Goal: Find specific page/section: Find specific page/section

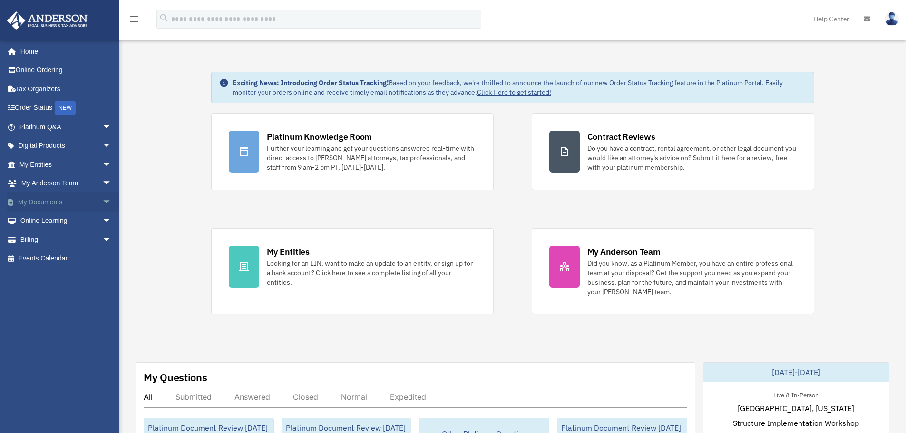
click at [102, 200] on span "arrow_drop_down" at bounding box center [111, 202] width 19 height 19
click at [41, 217] on link "Box" at bounding box center [69, 221] width 113 height 19
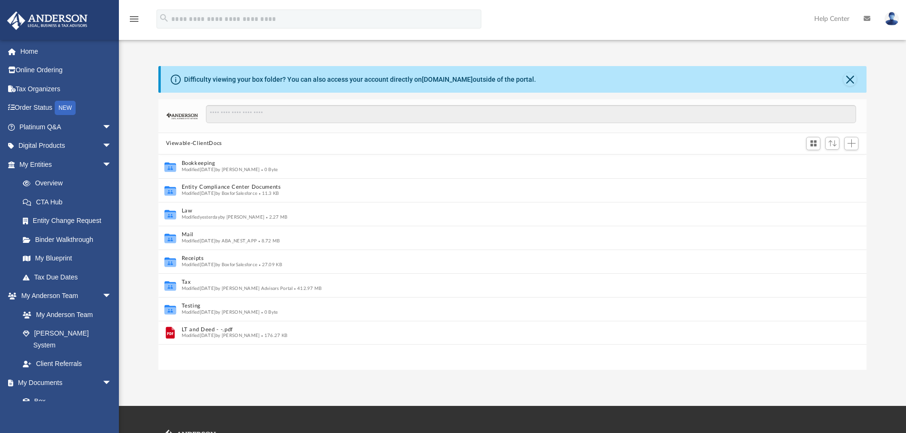
scroll to position [209, 701]
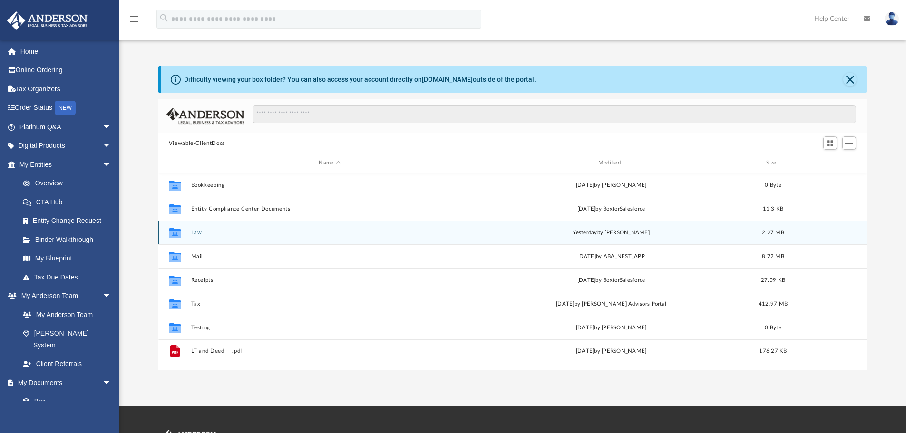
click at [196, 231] on button "Law" at bounding box center [329, 233] width 277 height 6
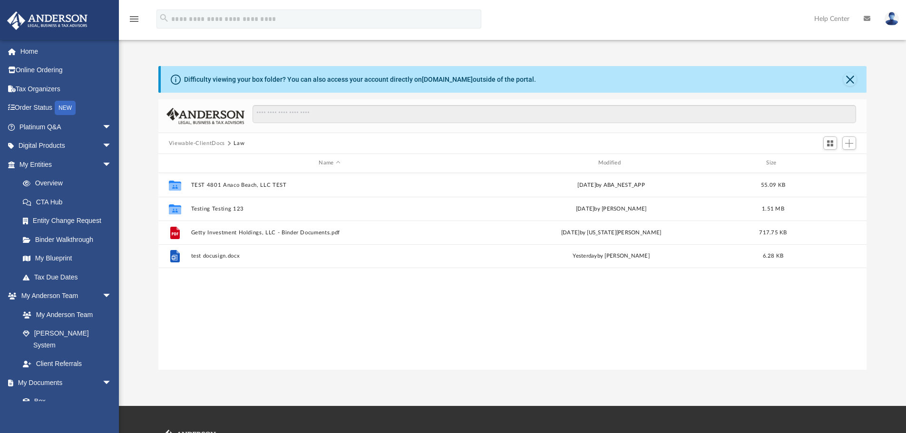
click at [190, 140] on button "Viewable-ClientDocs" at bounding box center [197, 143] width 56 height 9
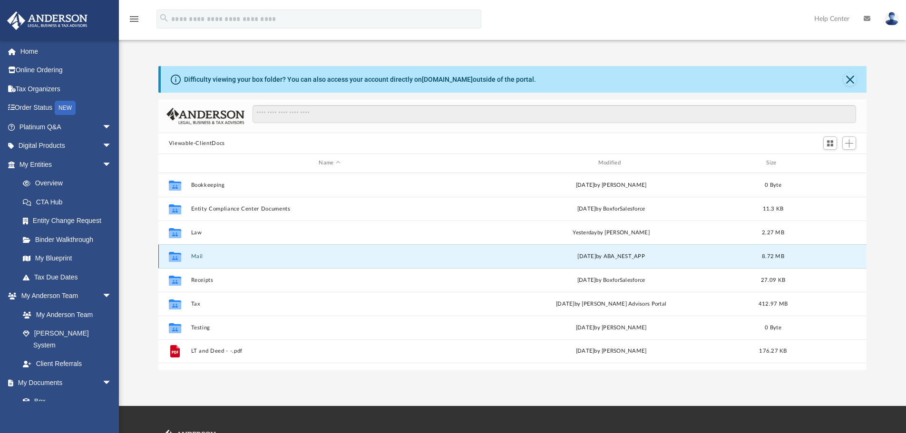
click at [195, 257] on button "Mail" at bounding box center [329, 256] width 277 height 6
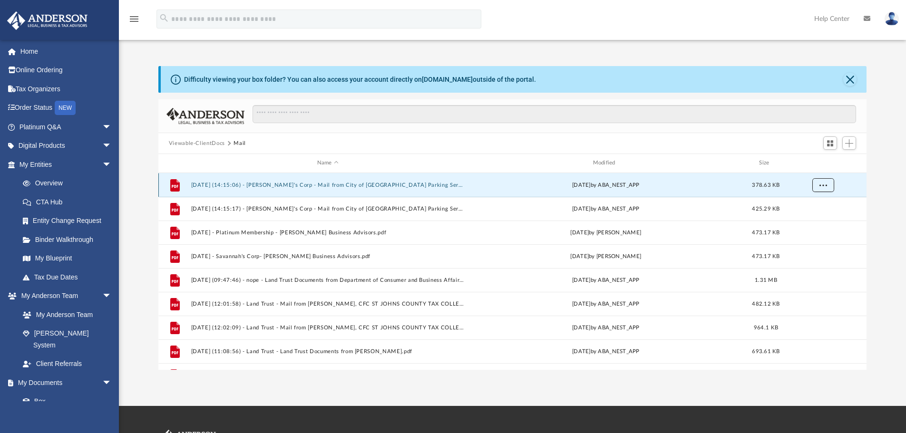
click at [824, 185] on span "More options" at bounding box center [823, 184] width 8 height 5
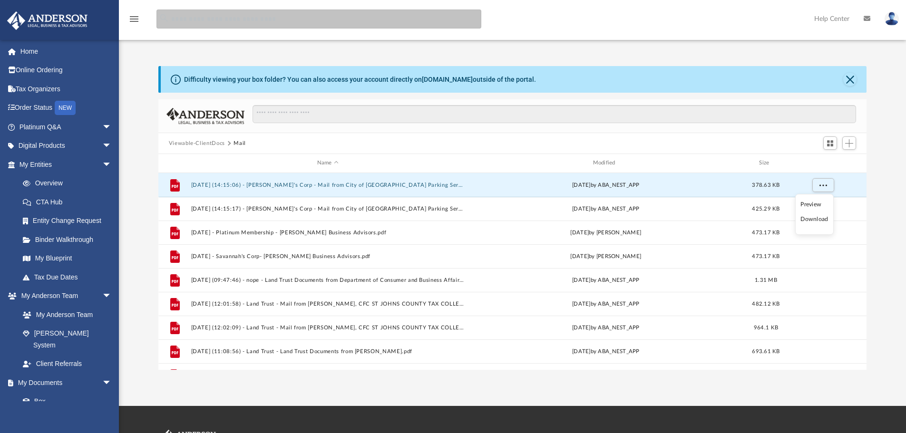
drag, startPoint x: 195, startPoint y: 14, endPoint x: 191, endPoint y: 18, distance: 5.1
click at [194, 16] on input "search" at bounding box center [318, 19] width 325 height 19
type input "**********"
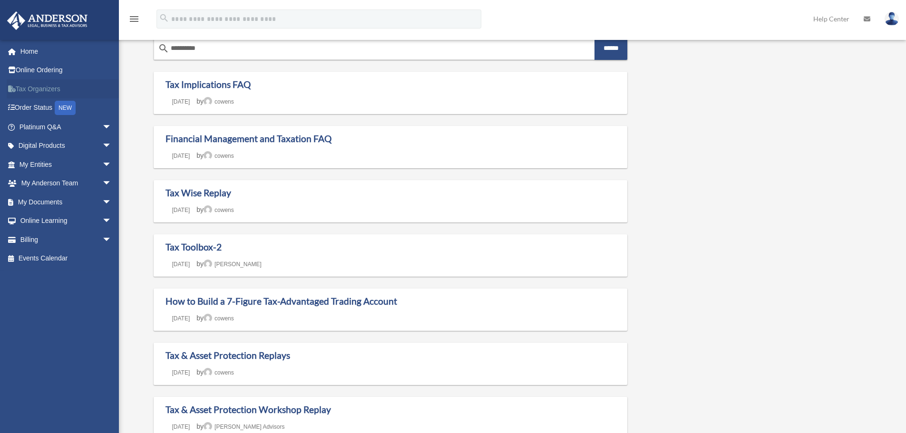
click at [38, 87] on link "Tax Organizers" at bounding box center [66, 88] width 119 height 19
